Goal: Task Accomplishment & Management: Manage account settings

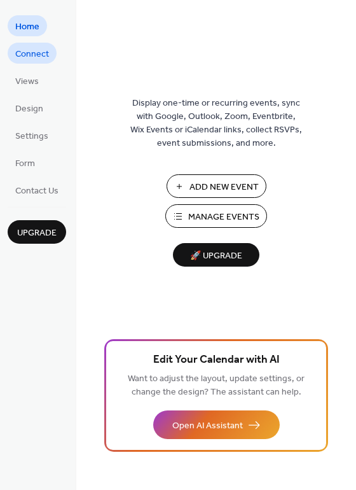
click at [33, 49] on span "Connect" at bounding box center [32, 54] width 34 height 13
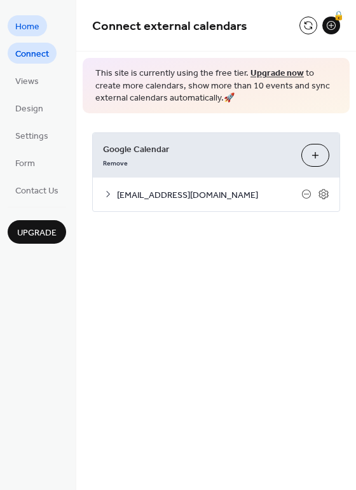
click at [24, 27] on span "Home" at bounding box center [27, 26] width 24 height 13
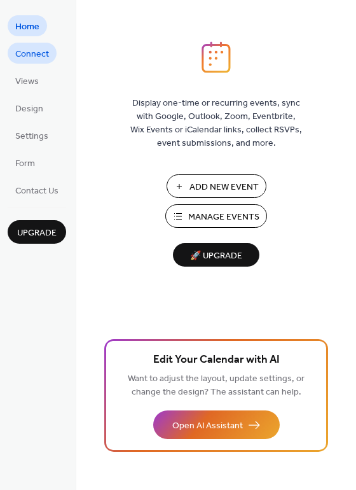
click at [29, 53] on span "Connect" at bounding box center [32, 54] width 34 height 13
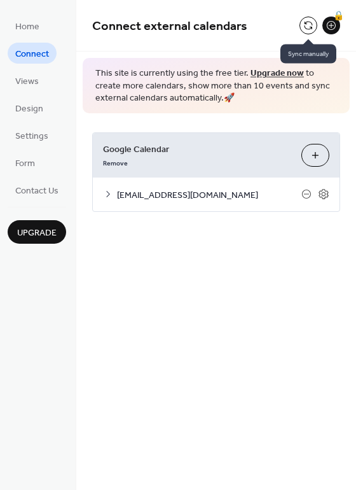
click at [305, 26] on button at bounding box center [308, 26] width 18 height 18
drag, startPoint x: 305, startPoint y: 27, endPoint x: 321, endPoint y: 283, distance: 256.1
click at [321, 283] on div "Connect external calendars 🔒 This site is currently using the free tier. Upgrad…" at bounding box center [216, 245] width 280 height 490
click at [320, 196] on icon at bounding box center [324, 194] width 10 height 10
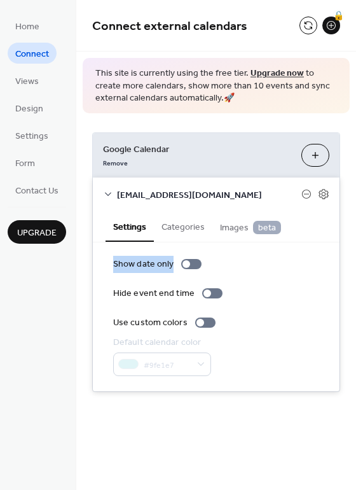
drag, startPoint x: 353, startPoint y: 231, endPoint x: 359, endPoint y: 264, distance: 34.2
click at [355, 264] on html "Home Connect Views Design Settings Form Contact Us Upgrade Connect Upgrade Conn…" at bounding box center [178, 245] width 356 height 490
click at [327, 193] on icon at bounding box center [324, 194] width 10 height 10
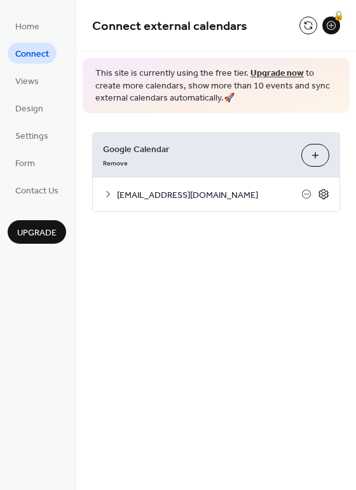
click at [327, 193] on icon at bounding box center [324, 194] width 10 height 10
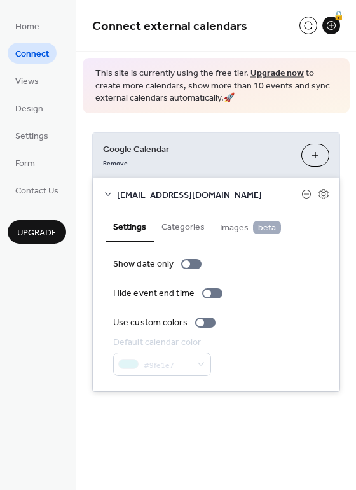
click at [186, 223] on button "Categories" at bounding box center [183, 225] width 58 height 29
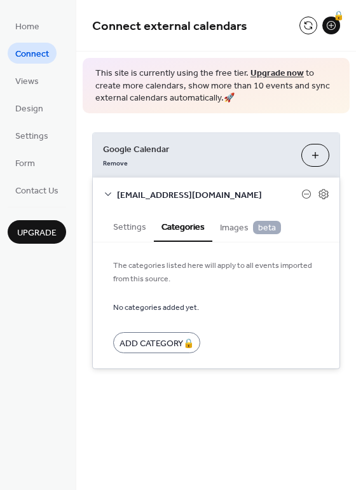
click at [229, 224] on span "Images beta" at bounding box center [250, 228] width 61 height 14
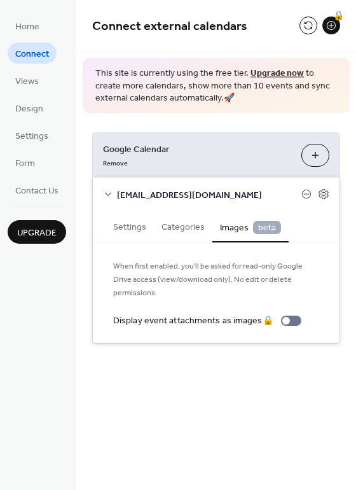
click at [118, 224] on button "Settings" at bounding box center [130, 225] width 48 height 29
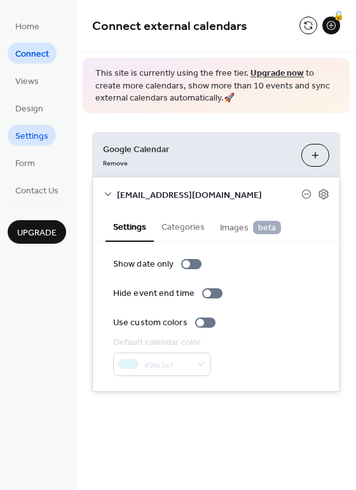
click at [34, 132] on span "Settings" at bounding box center [31, 136] width 33 height 13
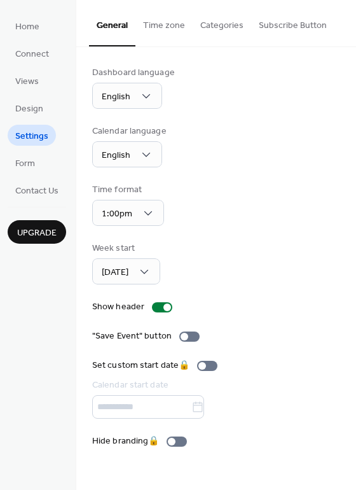
drag, startPoint x: 353, startPoint y: 152, endPoint x: 352, endPoint y: 163, distance: 11.5
click at [352, 163] on div "Dashboard language English Calendar language English Time format 1:00pm Week st…" at bounding box center [216, 257] width 280 height 420
click at [353, 378] on div "Dashboard language English Calendar language English Time format 1:00pm Week st…" at bounding box center [216, 257] width 280 height 420
drag, startPoint x: 354, startPoint y: 320, endPoint x: 353, endPoint y: 329, distance: 9.0
click at [353, 329] on div "Dashboard language English Calendar language English Time format 1:00pm Week st…" at bounding box center [216, 257] width 280 height 420
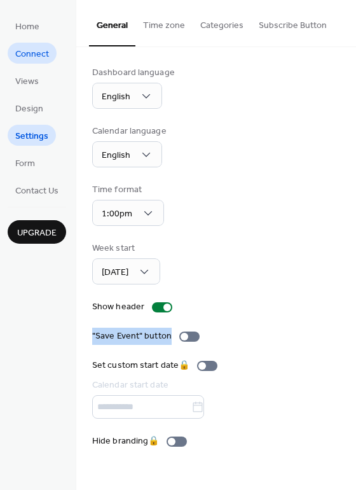
click at [40, 55] on span "Connect" at bounding box center [32, 54] width 34 height 13
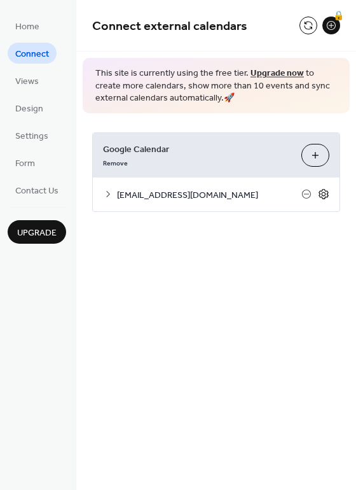
click at [327, 196] on icon at bounding box center [324, 194] width 10 height 10
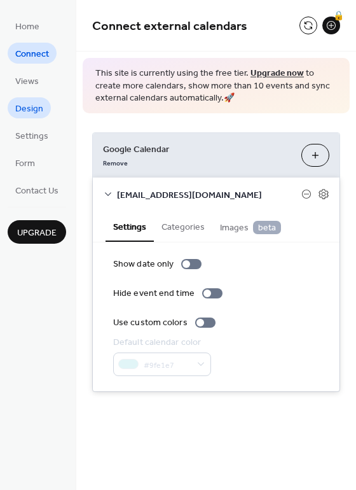
click at [41, 106] on span "Design" at bounding box center [29, 108] width 28 height 13
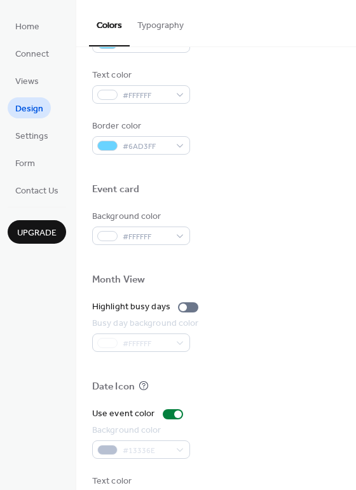
scroll to position [544, 0]
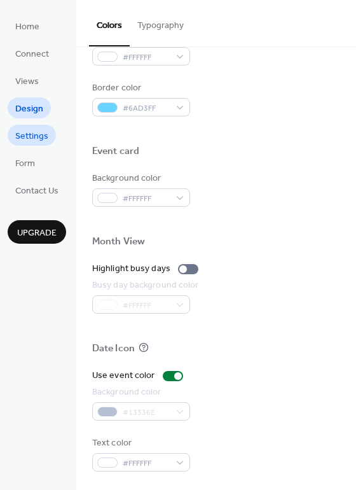
click at [31, 135] on span "Settings" at bounding box center [31, 136] width 33 height 13
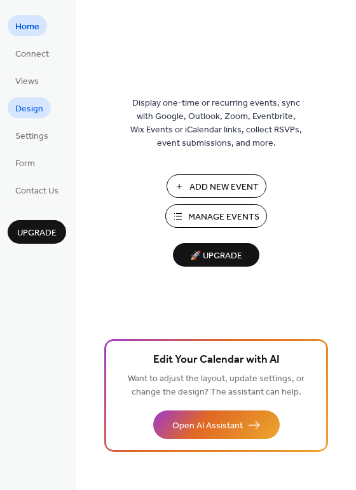
click at [33, 105] on span "Design" at bounding box center [29, 108] width 28 height 13
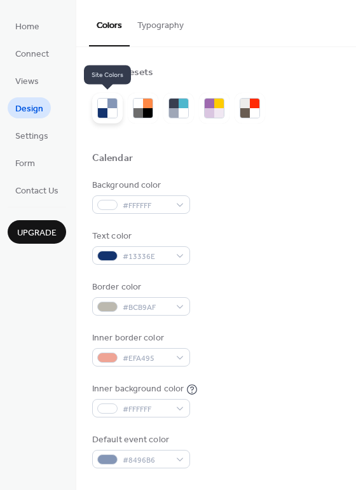
click at [105, 104] on div at bounding box center [103, 104] width 10 height 10
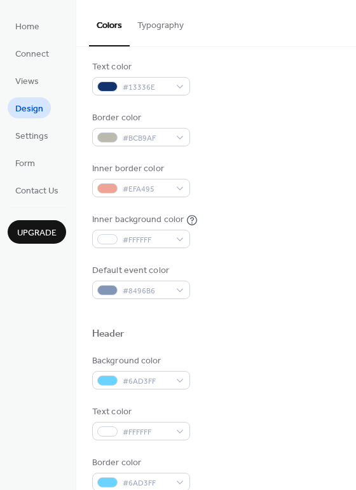
scroll to position [174, 0]
